Goal: Transaction & Acquisition: Download file/media

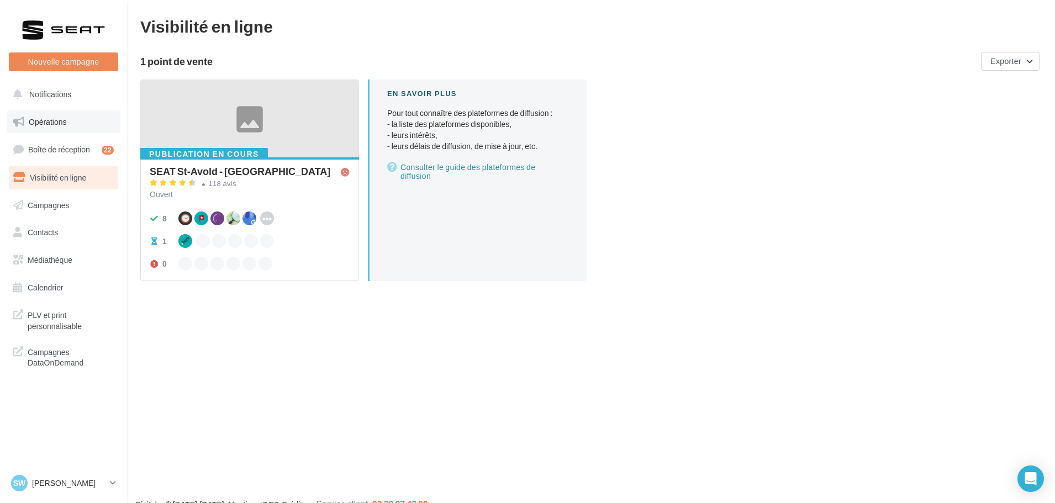
click at [56, 130] on link "Opérations" at bounding box center [64, 121] width 114 height 23
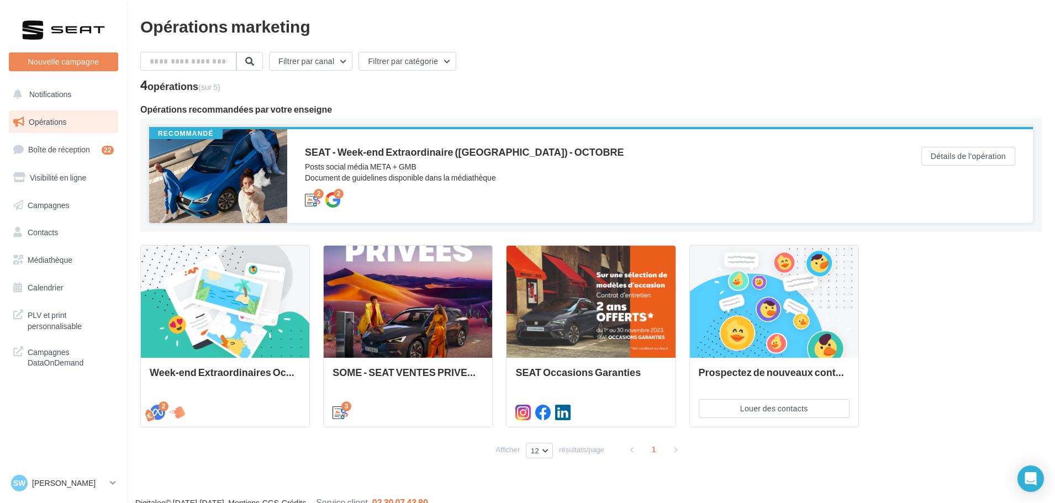
click at [361, 166] on div "Posts social média META + GMB Document de guidelines disponible dans la médiath…" at bounding box center [591, 172] width 572 height 22
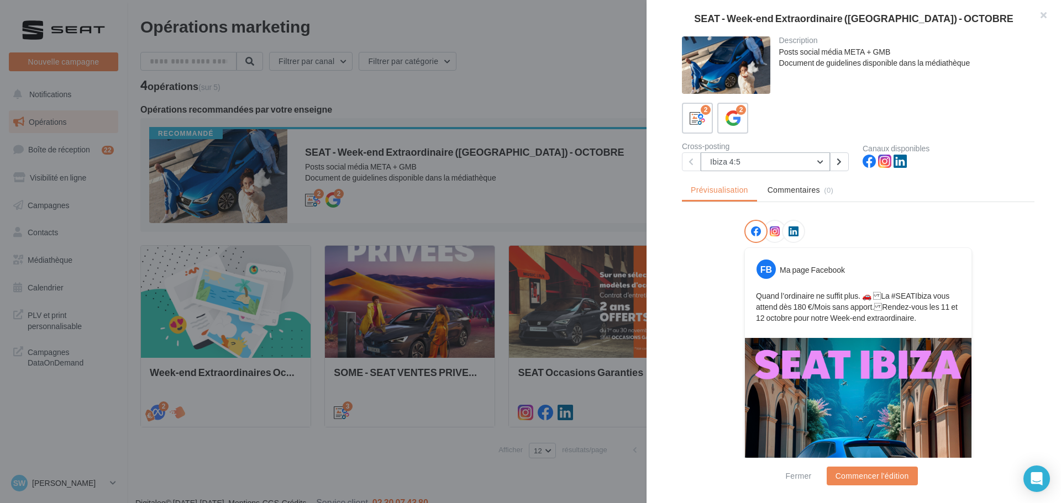
click at [729, 165] on button "Ibiza 4:5" at bounding box center [765, 161] width 129 height 19
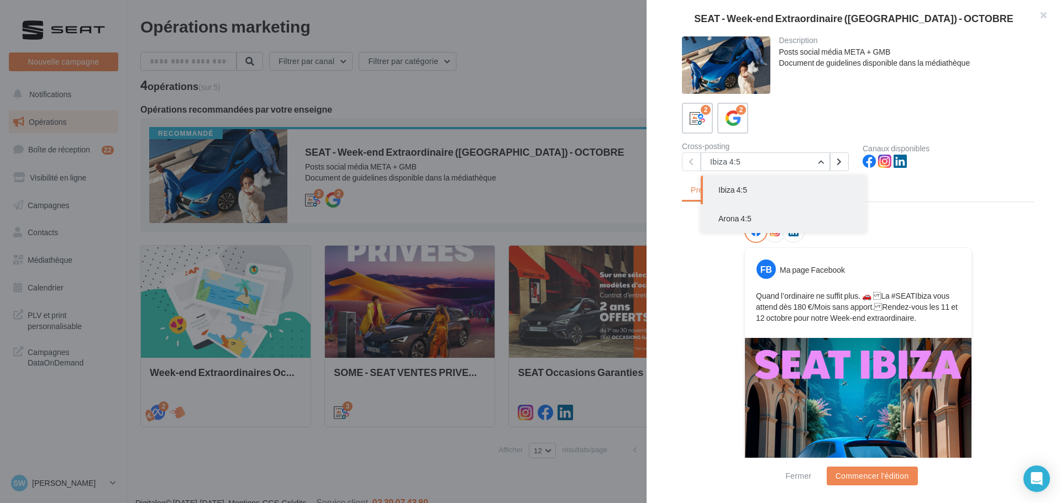
click at [735, 213] on button "Arona 4:5" at bounding box center [784, 218] width 166 height 29
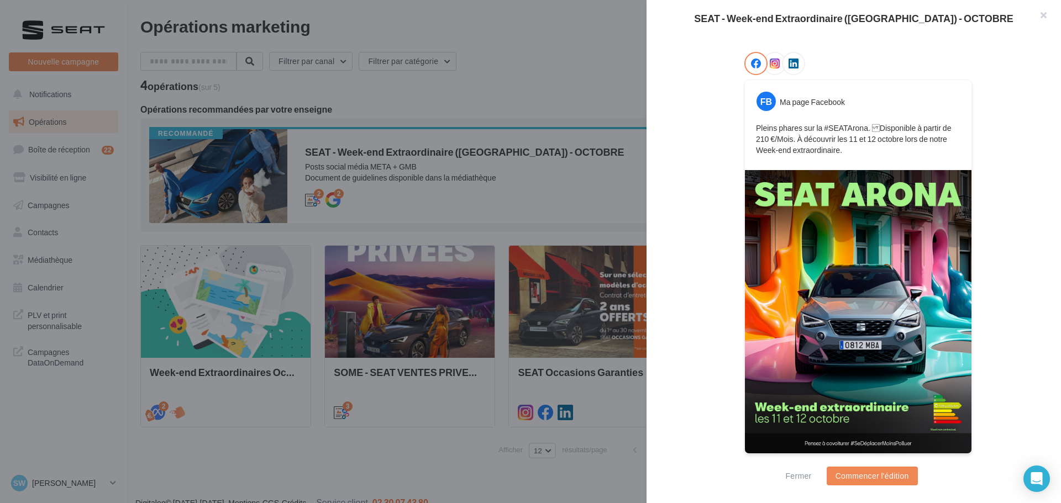
scroll to position [157, 0]
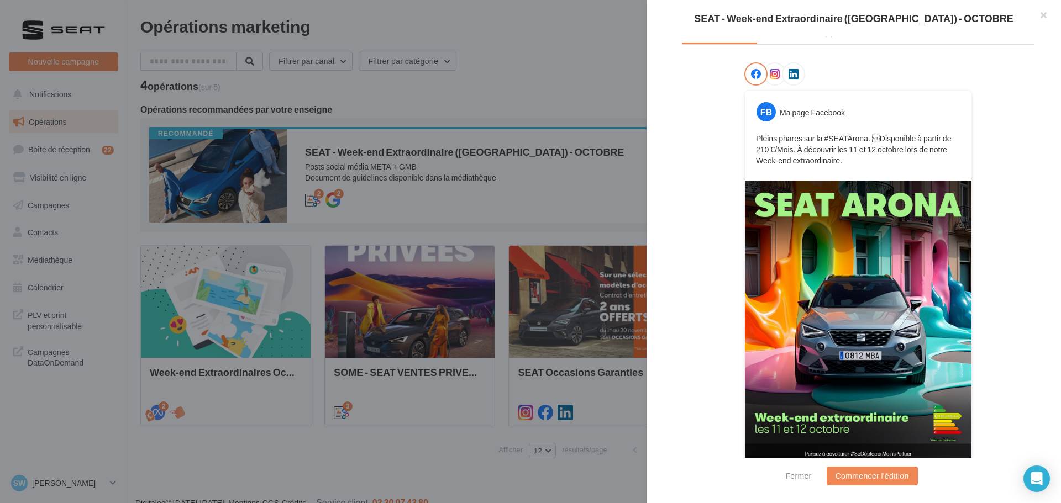
click at [288, 457] on div at bounding box center [530, 251] width 1061 height 503
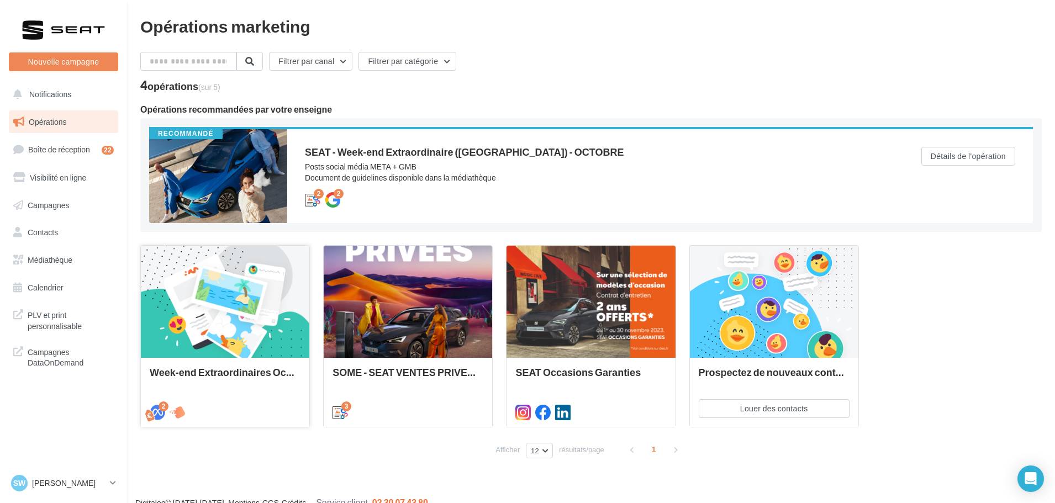
click at [219, 337] on div at bounding box center [225, 302] width 169 height 113
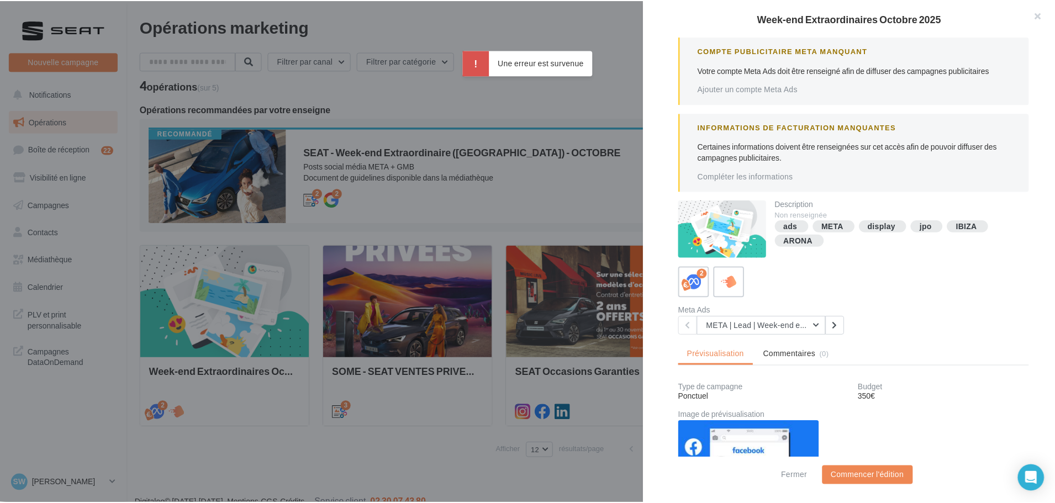
scroll to position [165, 0]
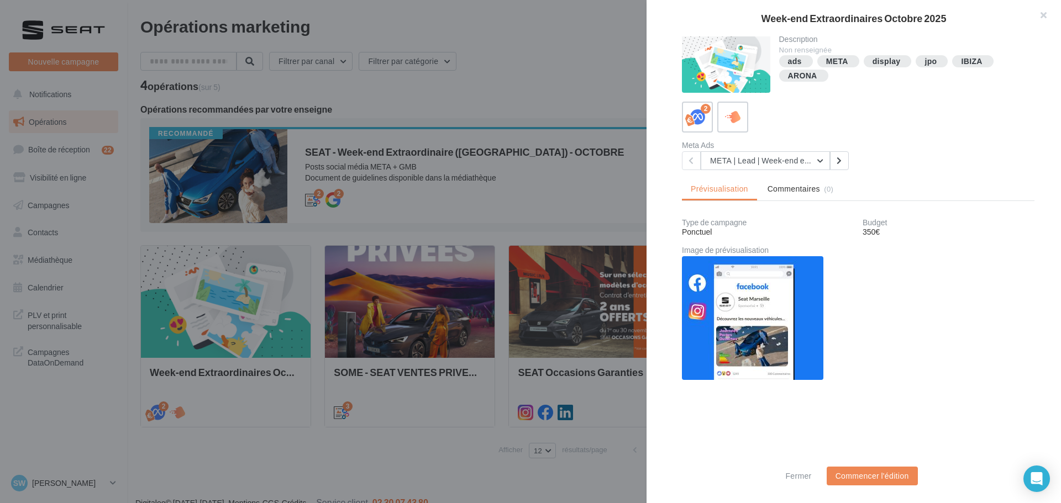
click at [140, 472] on div "Week-end Extraordinaires Octobre 2025 Compte Publicitaire Meta Manquant Votre c…" at bounding box center [593, 472] width 907 height 0
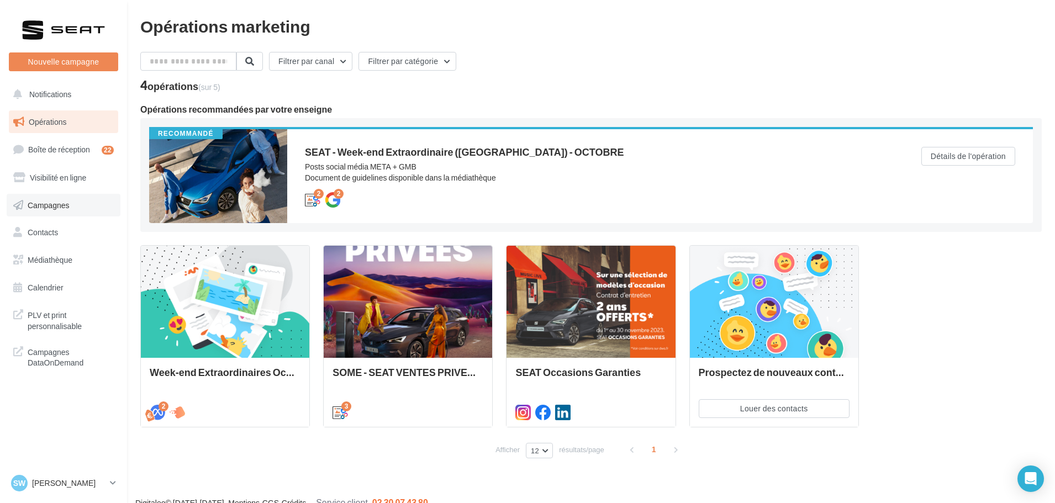
click at [61, 207] on span "Campagnes" at bounding box center [49, 204] width 42 height 9
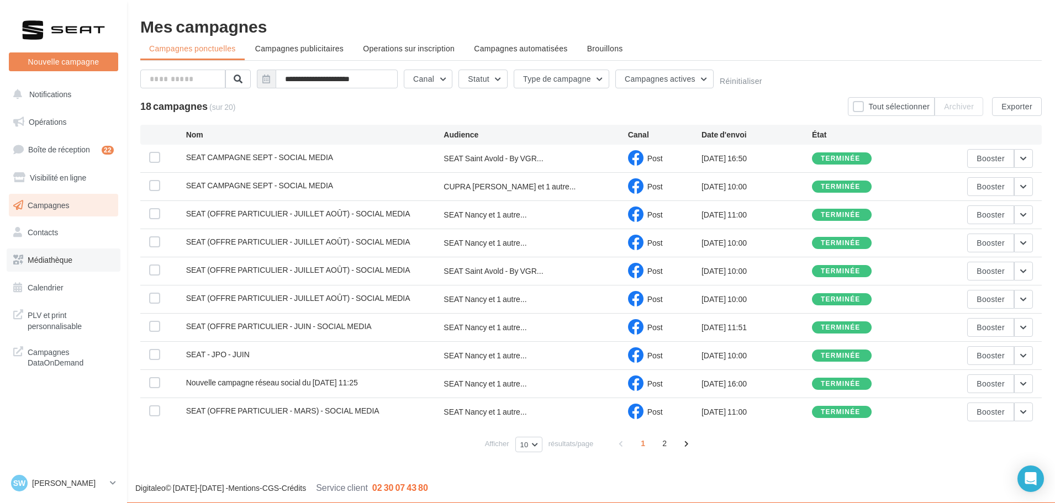
click at [64, 261] on span "Médiathèque" at bounding box center [50, 259] width 45 height 9
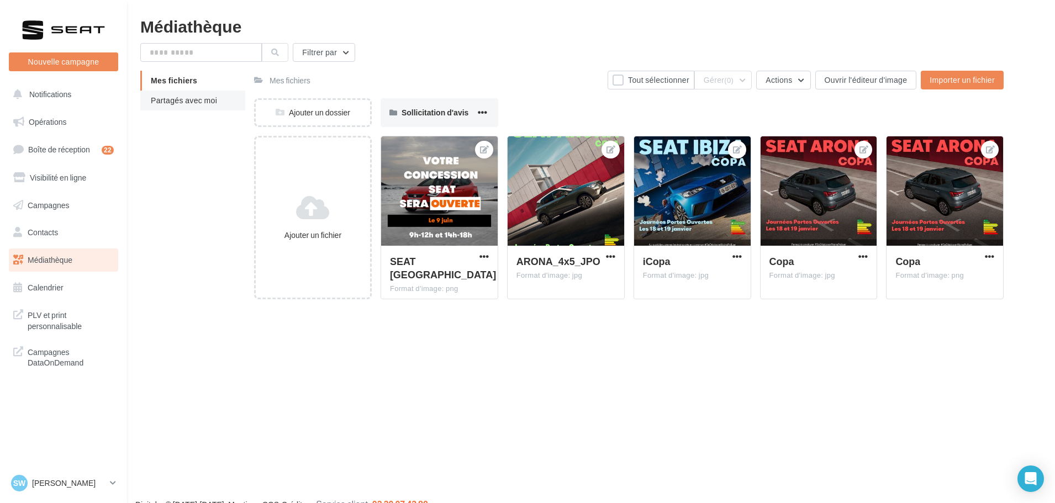
click at [206, 101] on span "Partagés avec moi" at bounding box center [184, 100] width 66 height 9
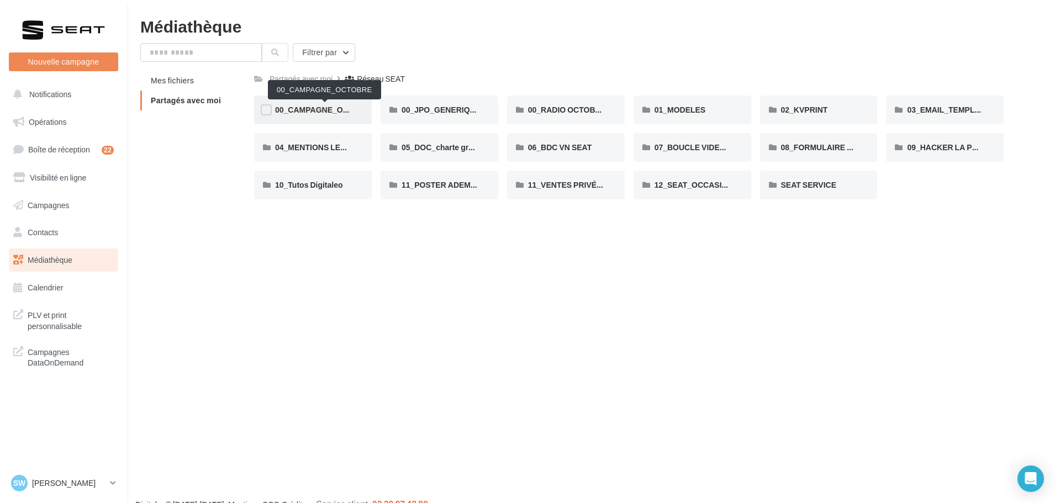
click at [333, 108] on span "00_CAMPAGNE_OCTOBRE" at bounding box center [325, 109] width 101 height 9
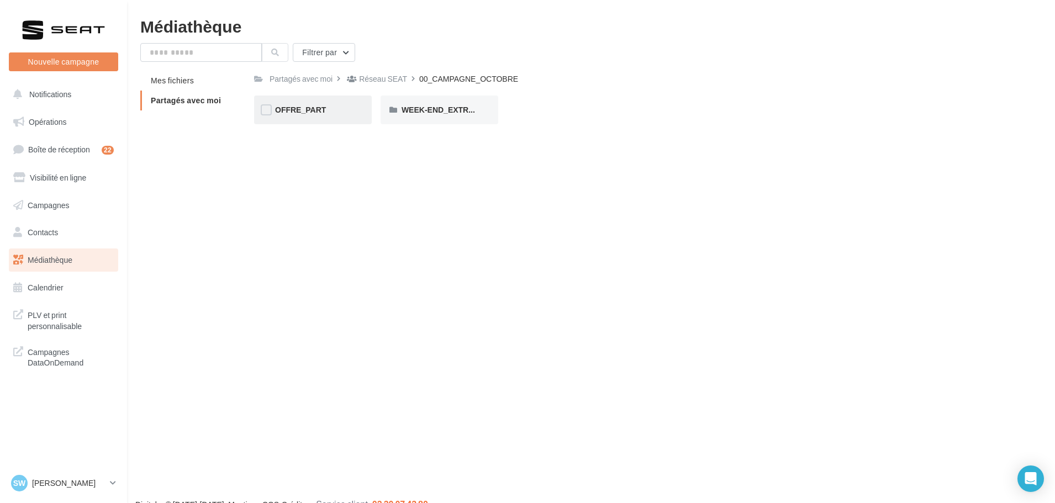
click at [345, 115] on div "OFFRE_PART" at bounding box center [313, 109] width 76 height 11
click at [345, 115] on div "ARONA" at bounding box center [313, 109] width 76 height 11
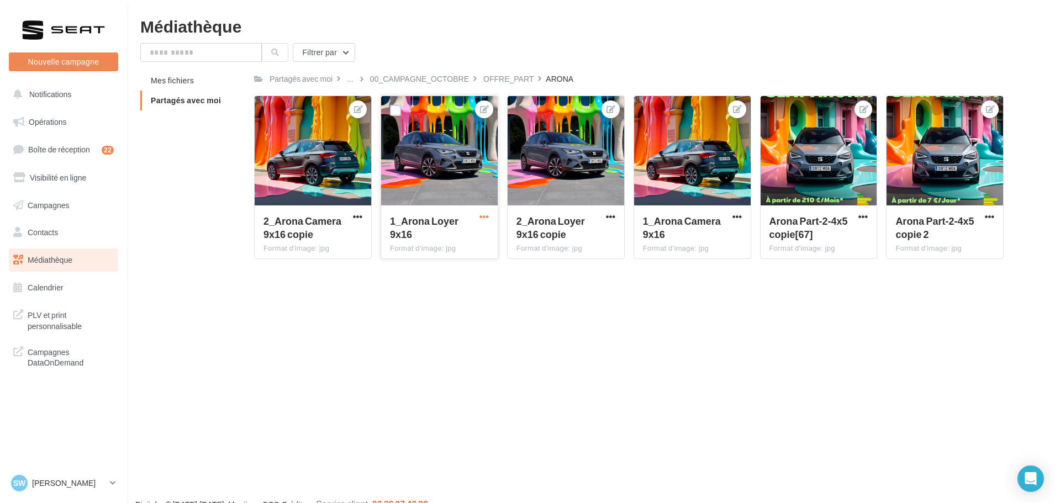
click at [486, 215] on span "button" at bounding box center [484, 216] width 9 height 9
click at [579, 228] on div "2_Arona Loyer 9x16 copie" at bounding box center [560, 227] width 86 height 27
click at [615, 218] on span "button" at bounding box center [610, 216] width 9 height 9
click at [570, 271] on button "Télécharger" at bounding box center [560, 267] width 113 height 29
click at [428, 347] on div "Nouvelle campagne Nouvelle campagne Notifications Opérations Boîte de réception…" at bounding box center [527, 269] width 1055 height 503
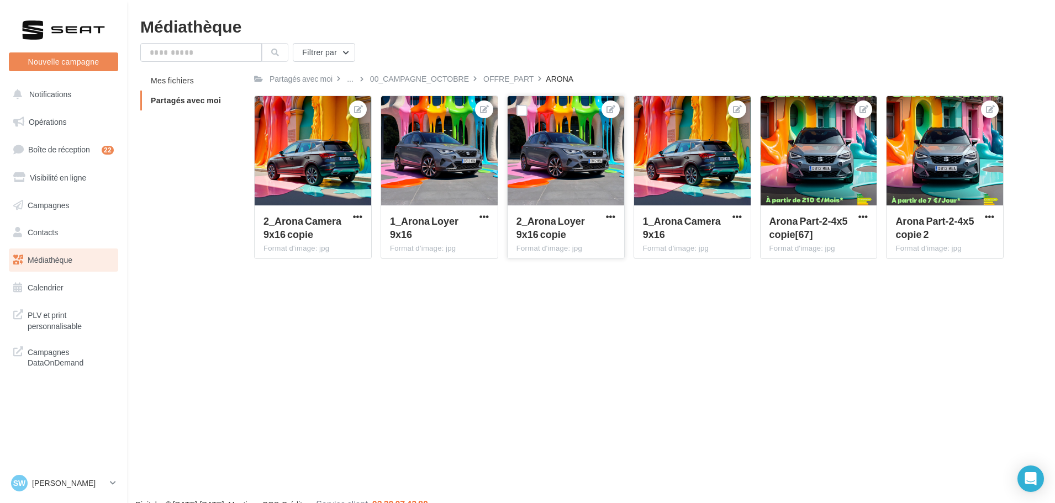
click at [442, 322] on div "Nouvelle campagne Nouvelle campagne Notifications Opérations Boîte de réception…" at bounding box center [527, 269] width 1055 height 503
